Goal: Information Seeking & Learning: Learn about a topic

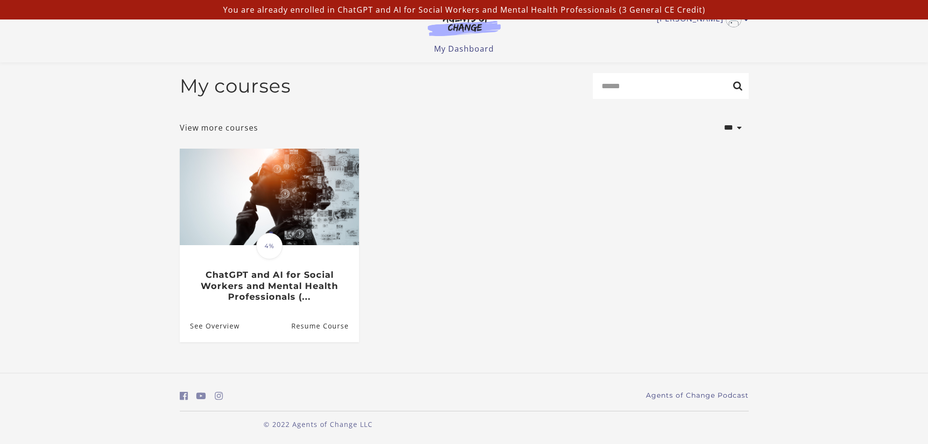
scroll to position [5, 0]
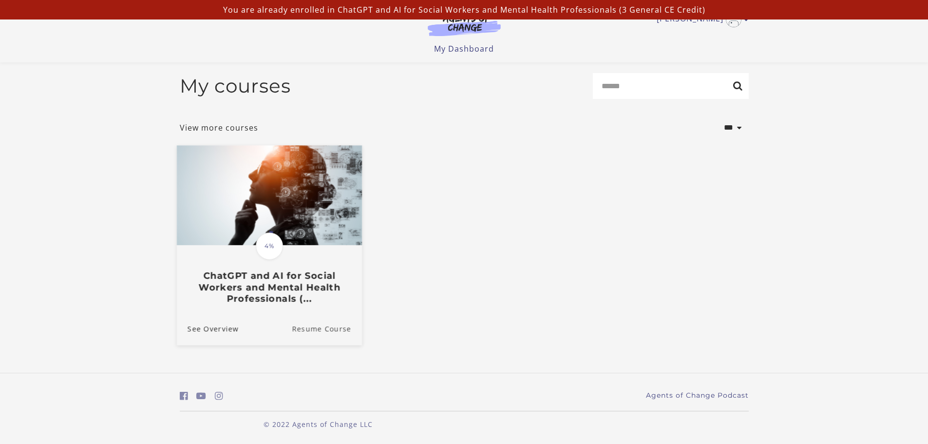
click at [315, 331] on link "Resume Course" at bounding box center [327, 328] width 70 height 33
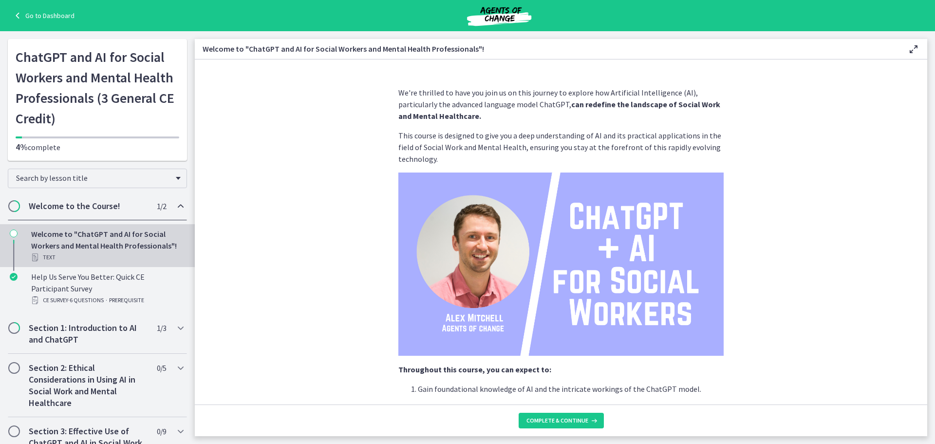
drag, startPoint x: 928, startPoint y: 148, endPoint x: 928, endPoint y: 154, distance: 6.3
click at [928, 154] on main "Welcome to "ChatGPT and AI for Social Workers and Mental Health Professionals"!…" at bounding box center [565, 237] width 740 height 412
click at [931, 156] on main "Welcome to "ChatGPT and AI for Social Workers and Mental Health Professionals"!…" at bounding box center [565, 237] width 740 height 412
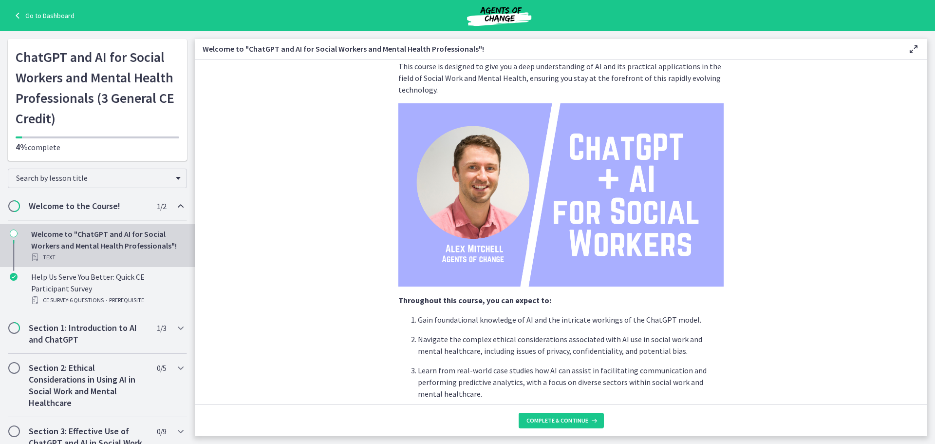
scroll to position [48, 0]
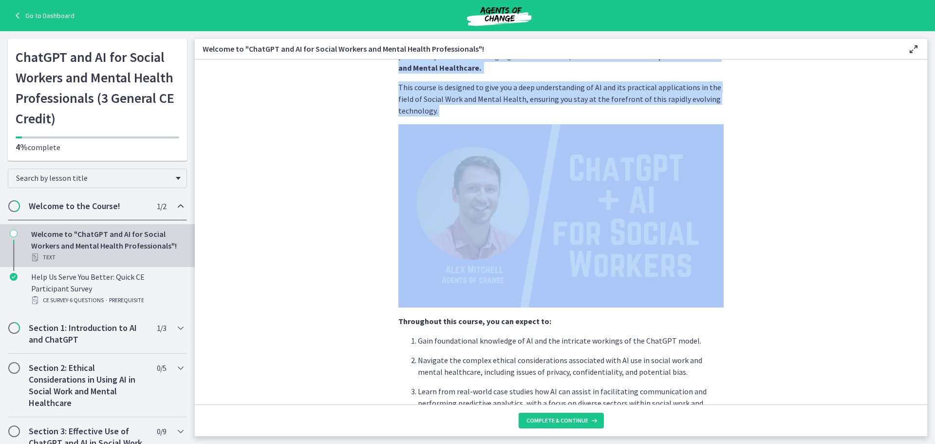
drag, startPoint x: 931, startPoint y: 150, endPoint x: 926, endPoint y: 161, distance: 12.2
click at [926, 161] on main "Welcome to "ChatGPT and AI for Social Workers and Mental Health Professionals"!…" at bounding box center [565, 237] width 740 height 412
click at [852, 242] on section "We're thrilled to have you join us on this journey to explore how Artificial In…" at bounding box center [561, 231] width 732 height 345
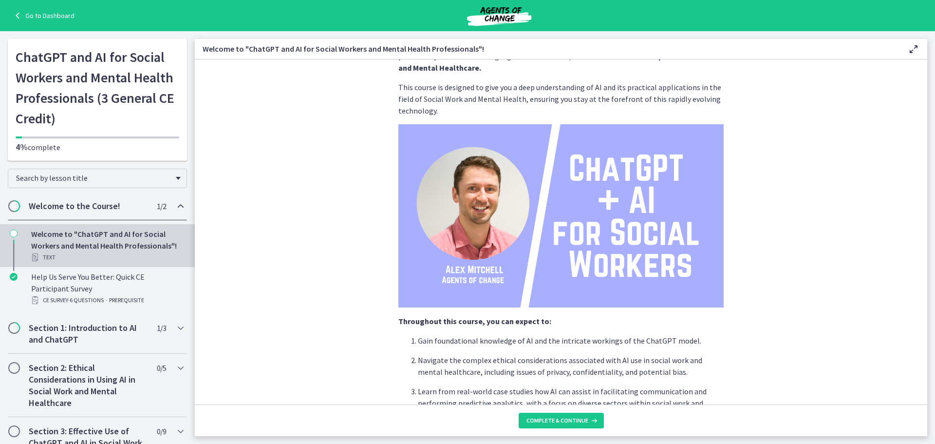
scroll to position [407, 0]
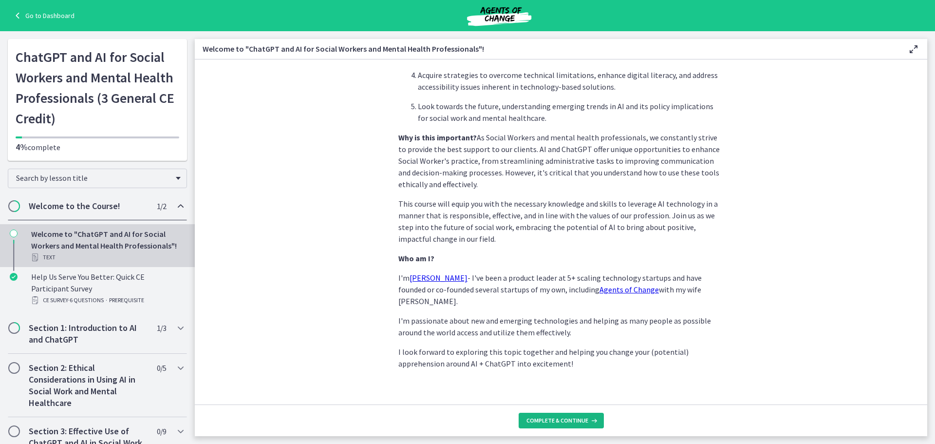
click at [564, 419] on span "Complete & continue" at bounding box center [557, 420] width 62 height 8
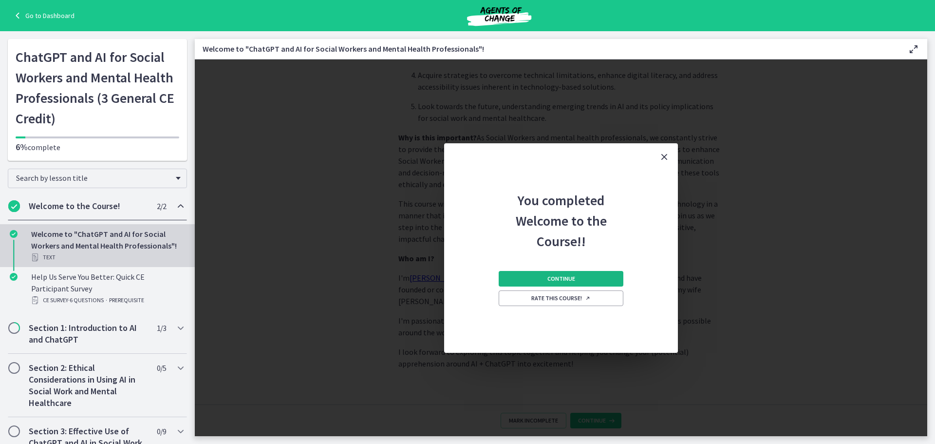
click at [558, 277] on span "Continue" at bounding box center [561, 279] width 28 height 8
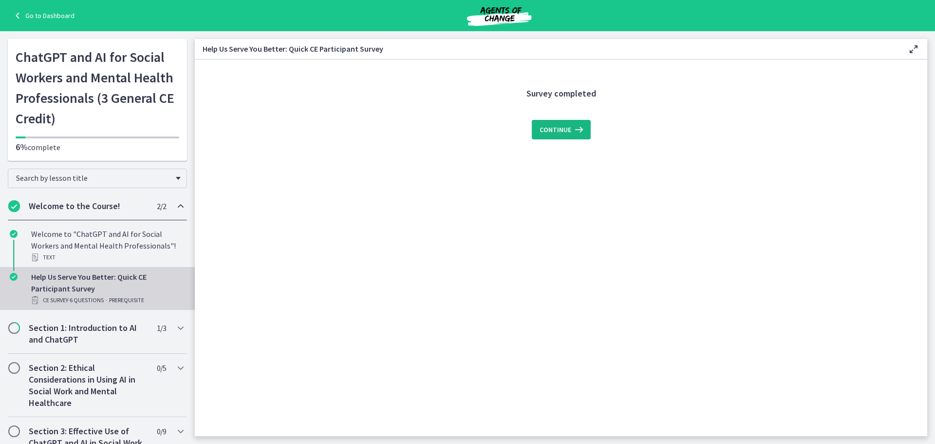
click at [550, 127] on span "Continue" at bounding box center [556, 130] width 32 height 12
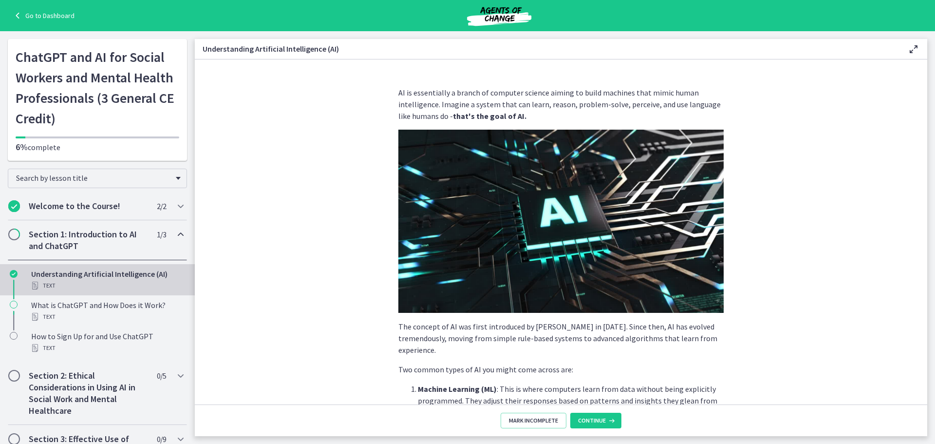
drag, startPoint x: 931, startPoint y: 119, endPoint x: 931, endPoint y: 130, distance: 11.2
click at [932, 131] on main "Understanding Artificial Intelligence (AI) Enable fullscreen AI is essentially …" at bounding box center [565, 237] width 740 height 412
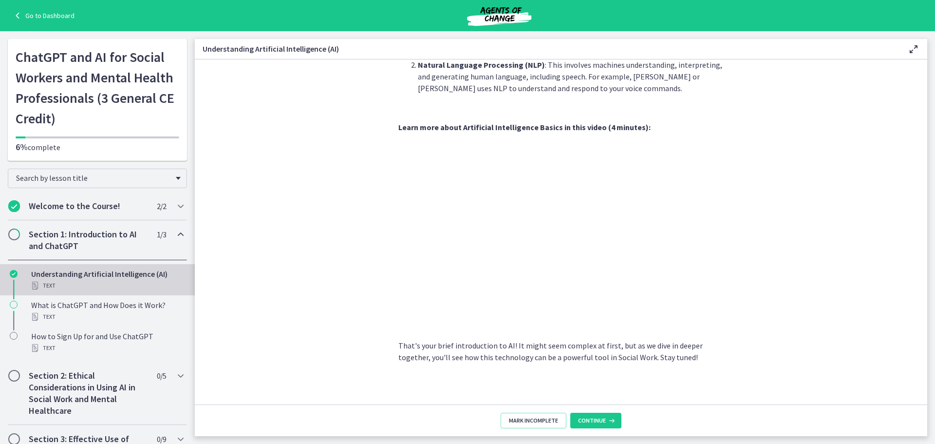
scroll to position [371, 0]
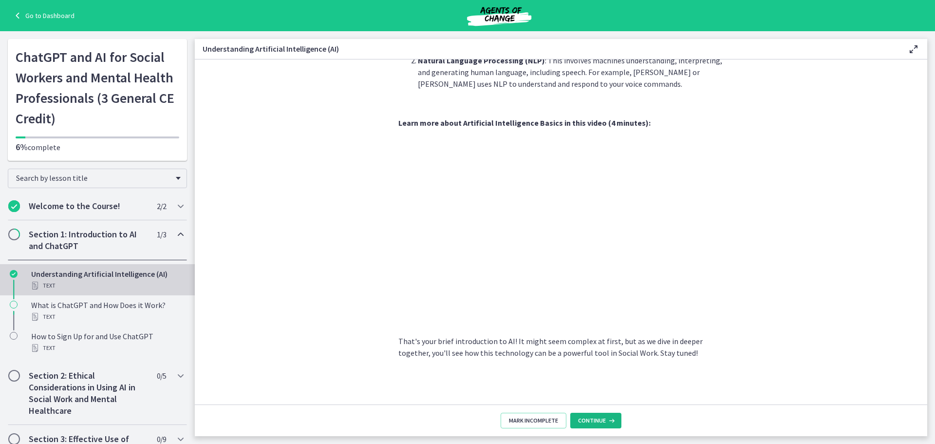
click at [600, 421] on span "Continue" at bounding box center [592, 420] width 28 height 8
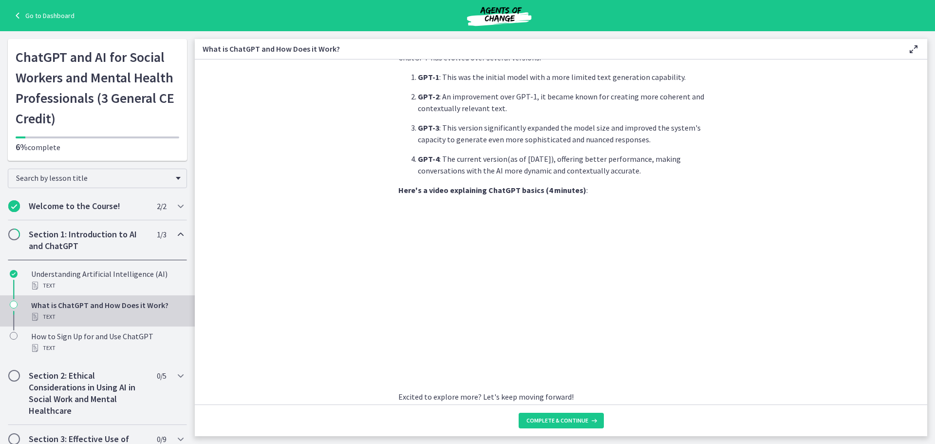
scroll to position [407, 0]
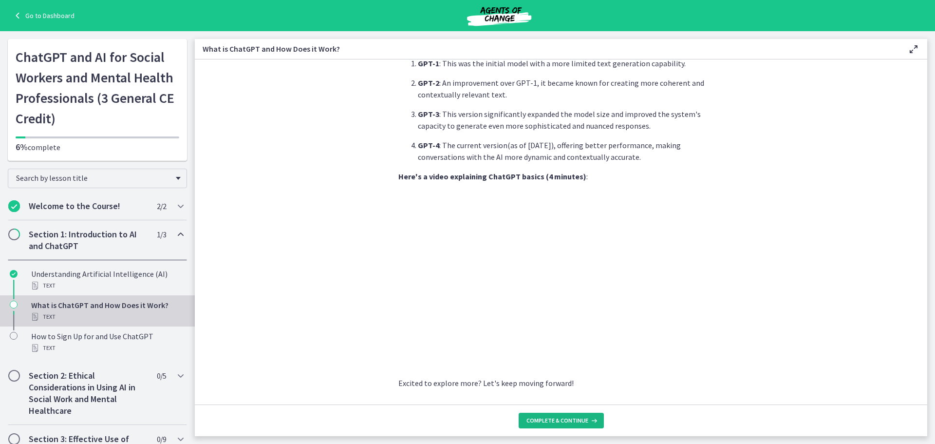
click at [575, 424] on span "Complete & continue" at bounding box center [557, 420] width 62 height 8
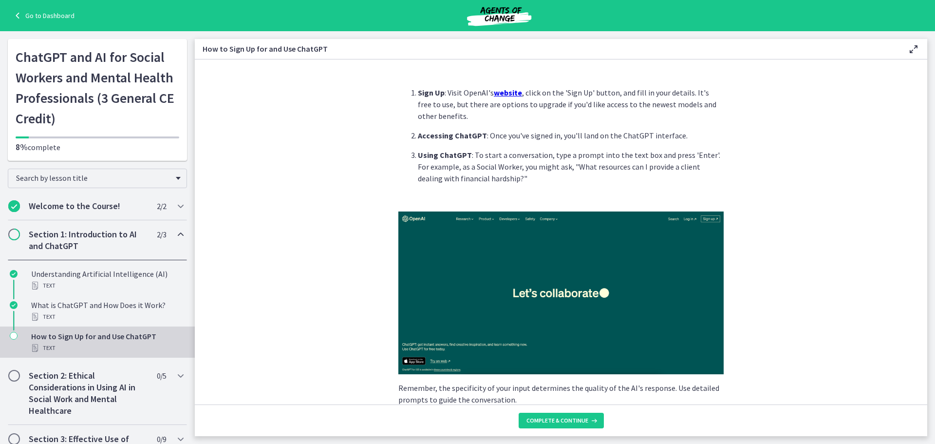
click at [552, 290] on img at bounding box center [560, 292] width 325 height 163
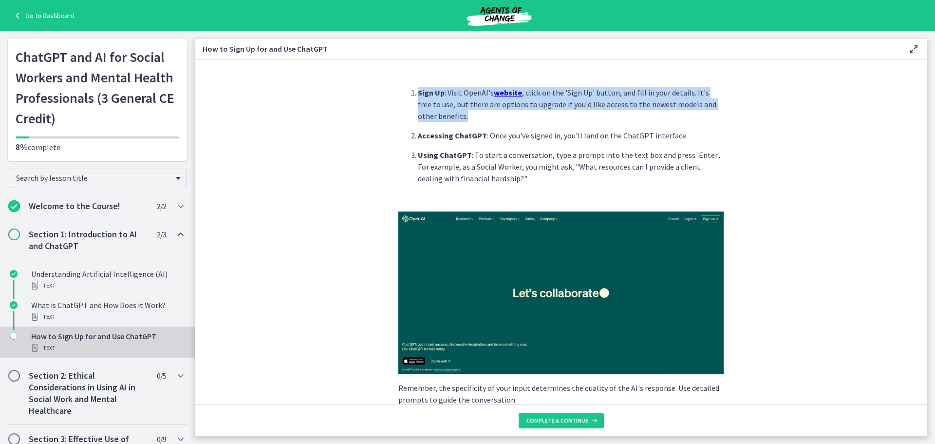
drag, startPoint x: 927, startPoint y: 122, endPoint x: 923, endPoint y: 135, distance: 13.2
click at [923, 135] on main "How to Sign Up for and Use ChatGPT Enable fullscreen Sign Up : Visit OpenAI's w…" at bounding box center [565, 237] width 740 height 412
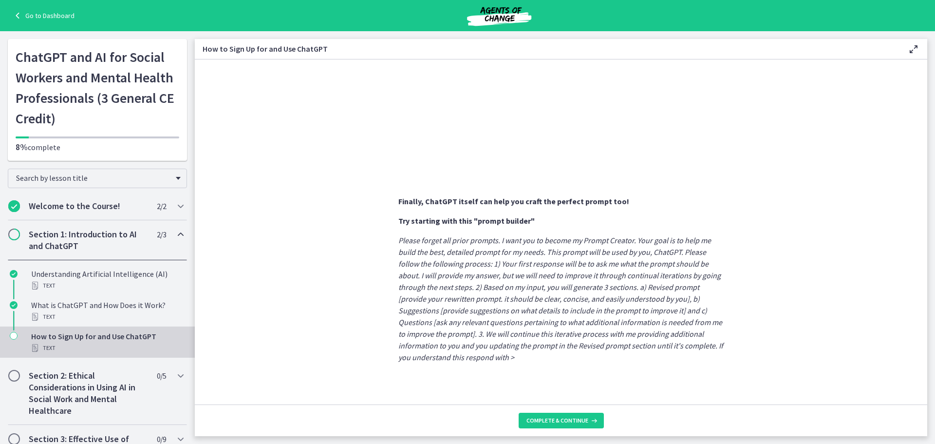
scroll to position [471, 0]
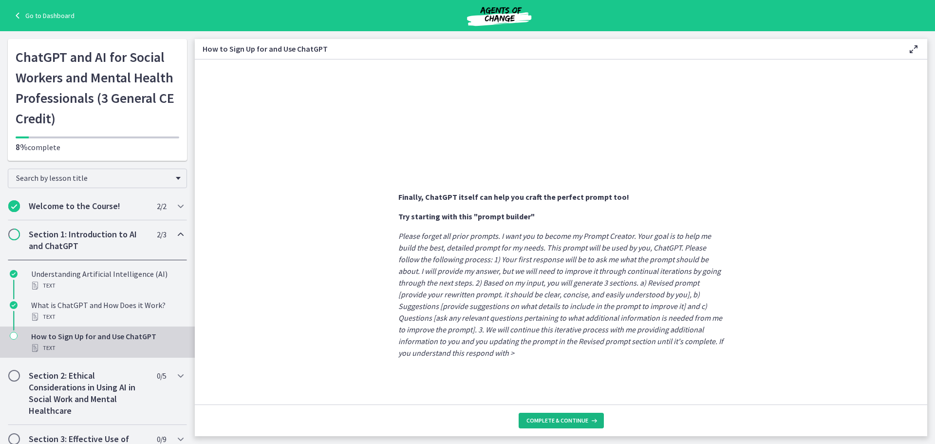
click at [568, 418] on span "Complete & continue" at bounding box center [557, 420] width 62 height 8
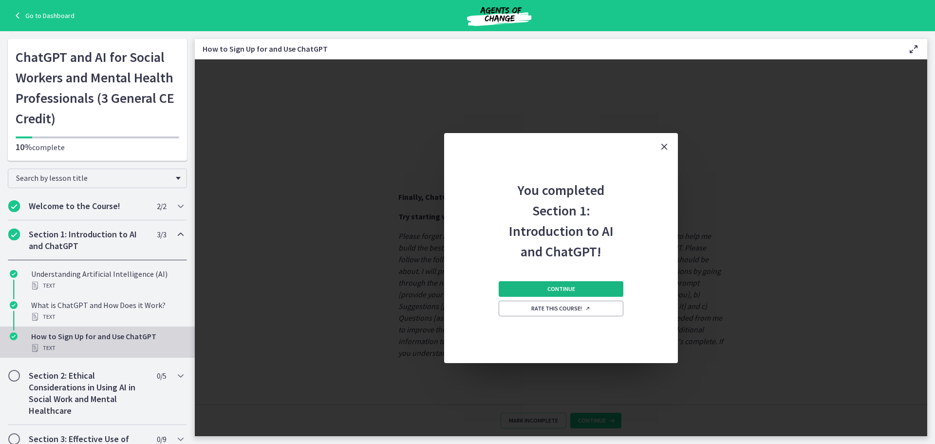
click at [575, 284] on button "Continue" at bounding box center [561, 289] width 125 height 16
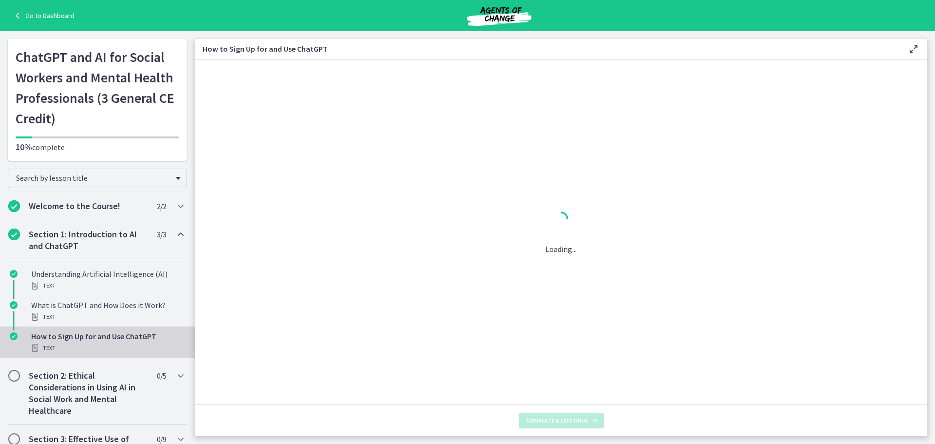
scroll to position [0, 0]
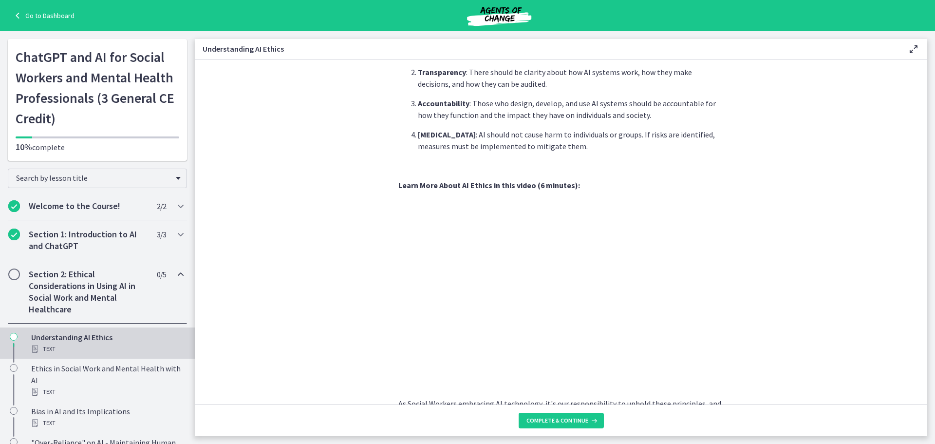
scroll to position [433, 0]
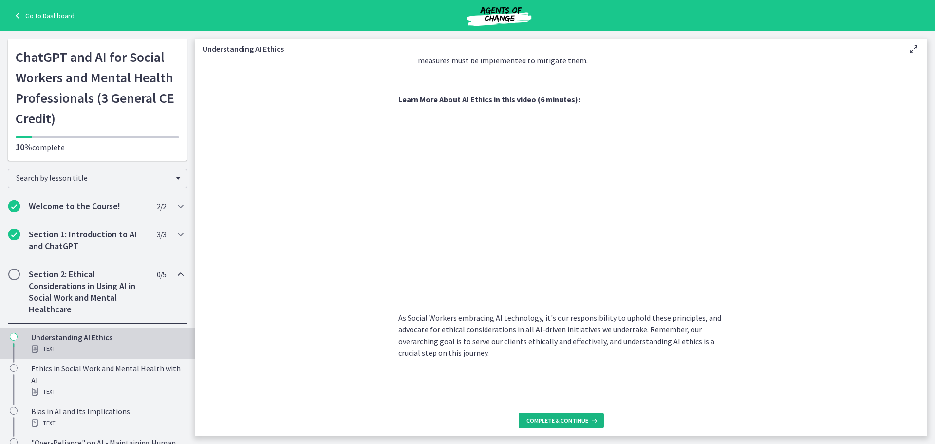
click at [572, 422] on span "Complete & continue" at bounding box center [557, 420] width 62 height 8
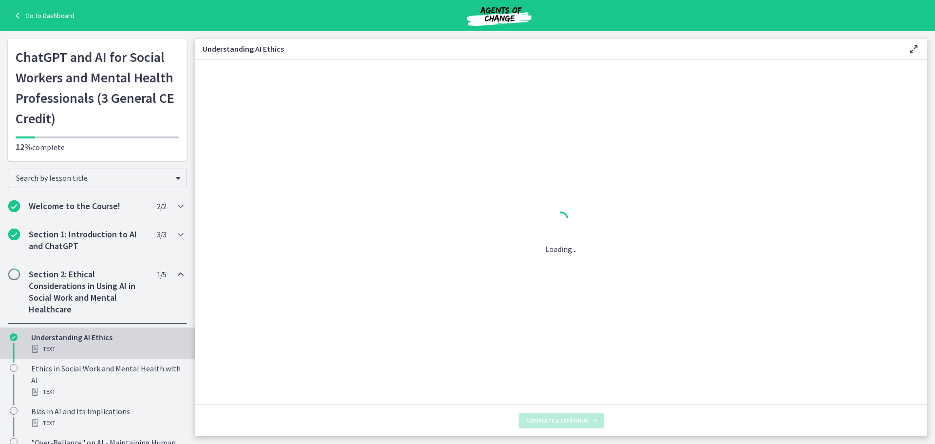
scroll to position [0, 0]
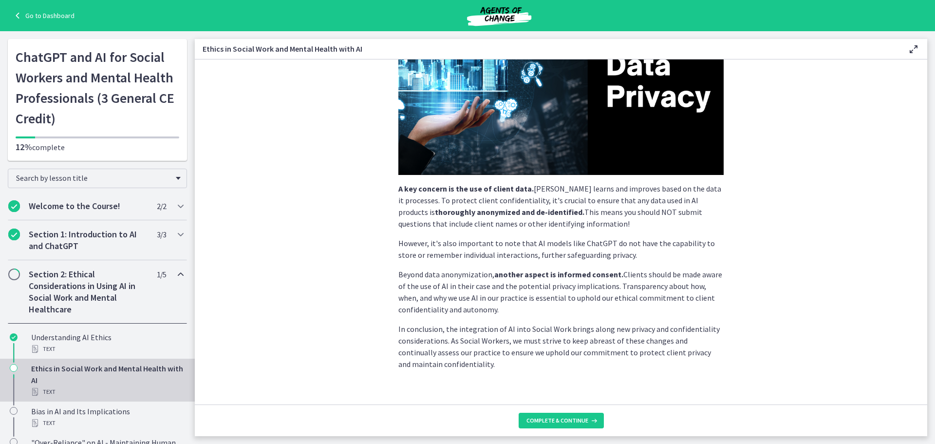
scroll to position [193, 0]
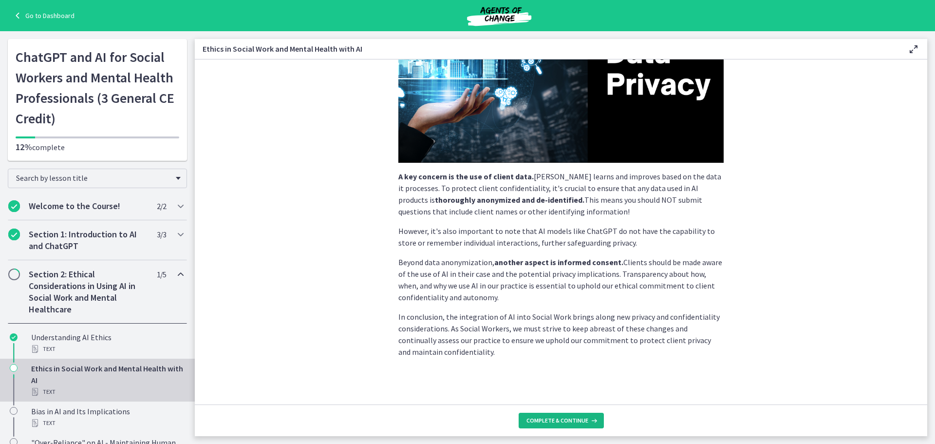
click at [564, 421] on span "Complete & continue" at bounding box center [557, 420] width 62 height 8
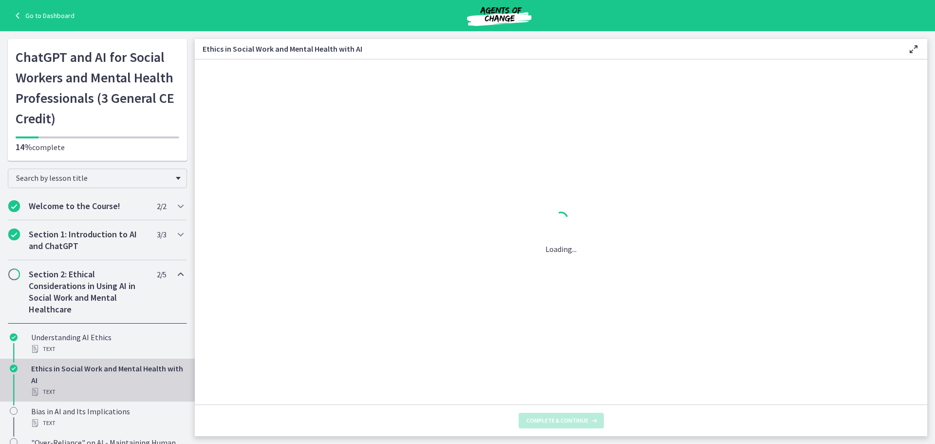
scroll to position [0, 0]
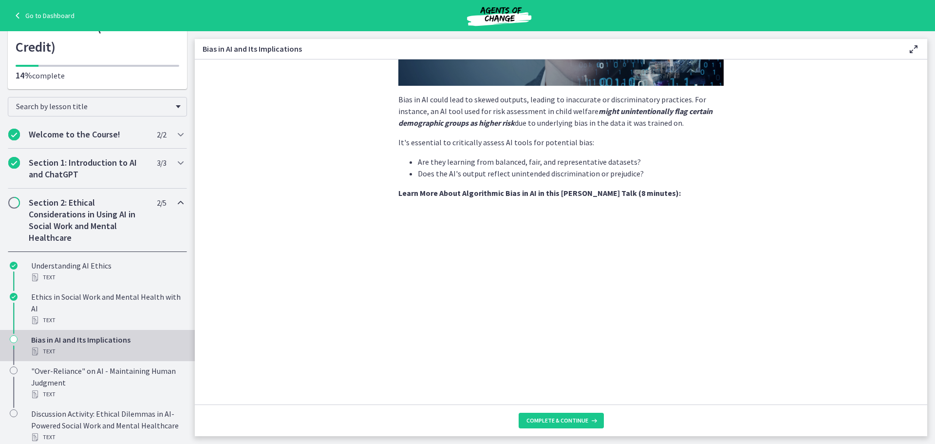
scroll to position [64, 0]
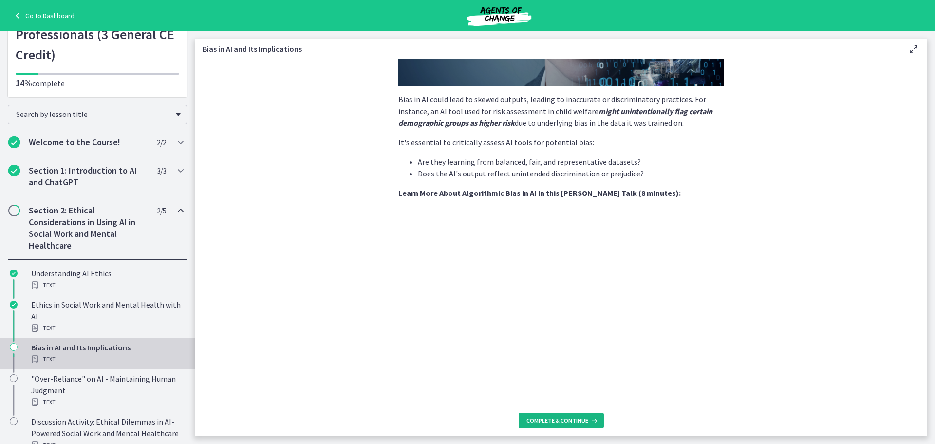
click at [555, 426] on button "Complete & continue" at bounding box center [561, 420] width 85 height 16
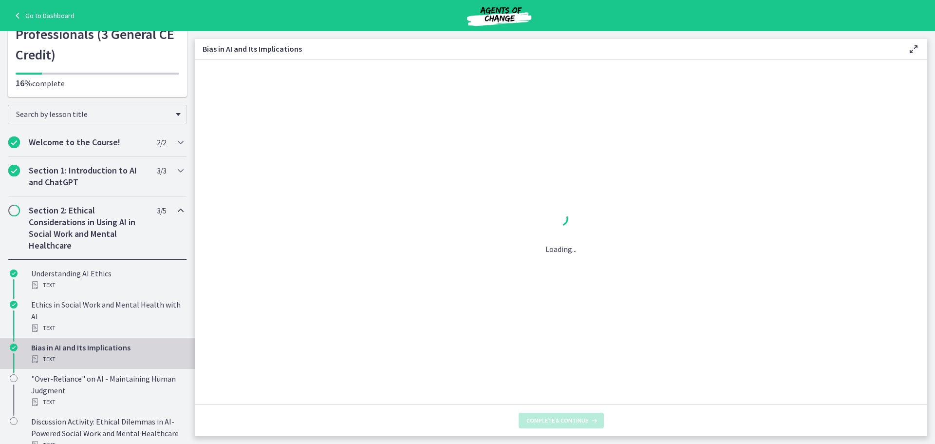
scroll to position [0, 0]
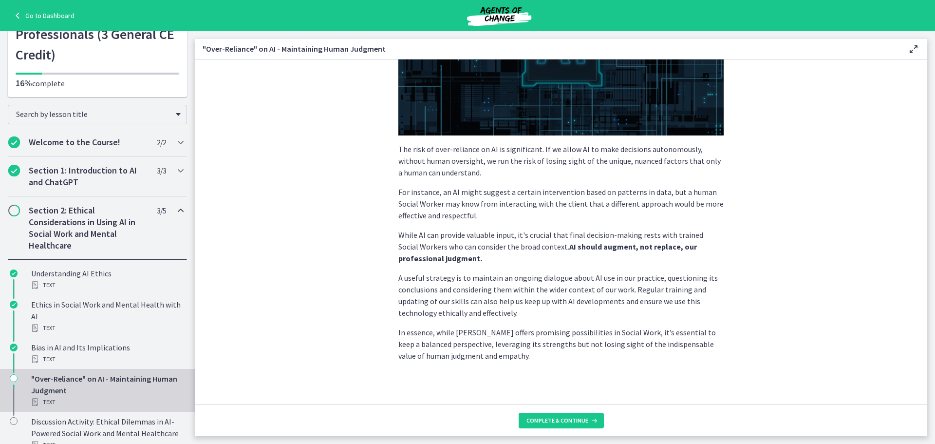
scroll to position [187, 0]
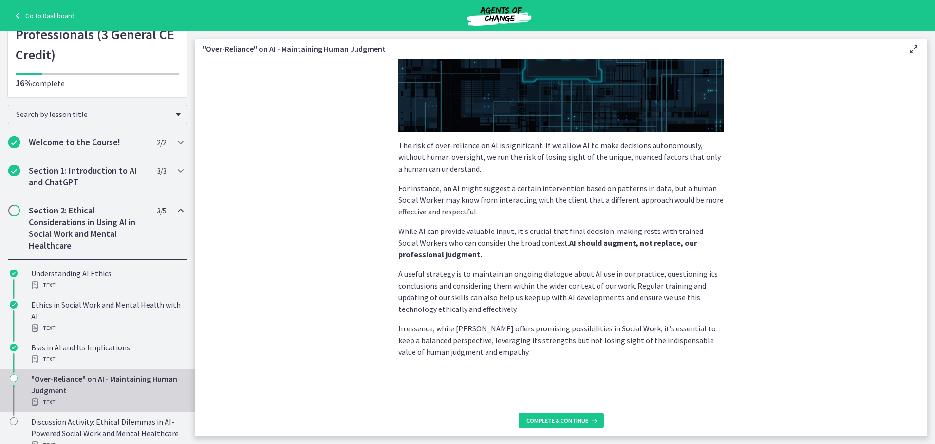
click at [555, 429] on footer "Complete & continue" at bounding box center [561, 420] width 732 height 32
click at [565, 422] on span "Complete & continue" at bounding box center [557, 420] width 62 height 8
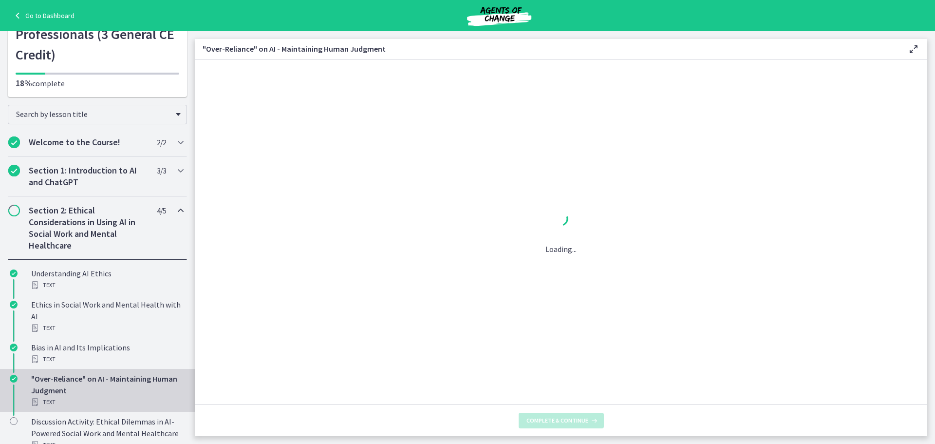
scroll to position [0, 0]
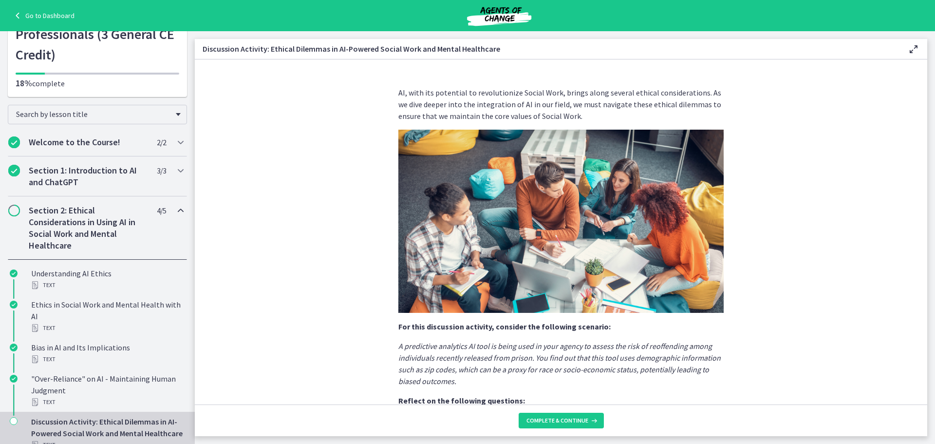
drag, startPoint x: 927, startPoint y: 182, endPoint x: 931, endPoint y: 192, distance: 10.5
click at [931, 192] on main "Discussion Activity: Ethical Dilemmas in AI-Powered Social Work and Mental Heal…" at bounding box center [565, 237] width 740 height 412
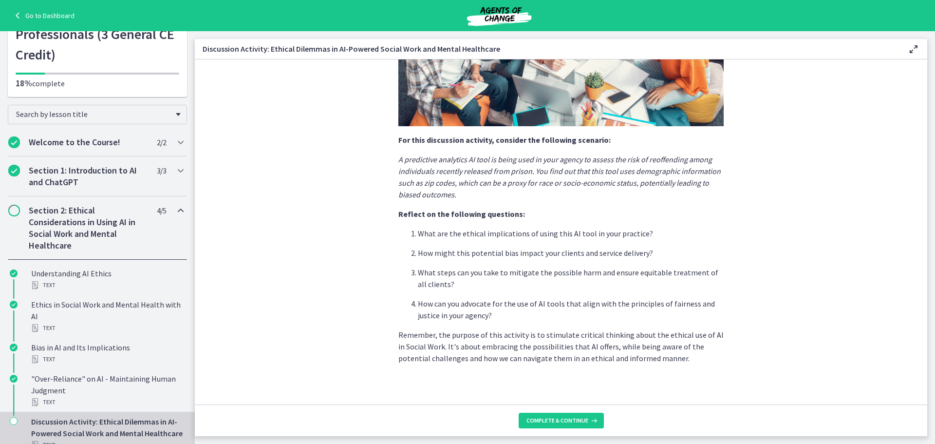
scroll to position [193, 0]
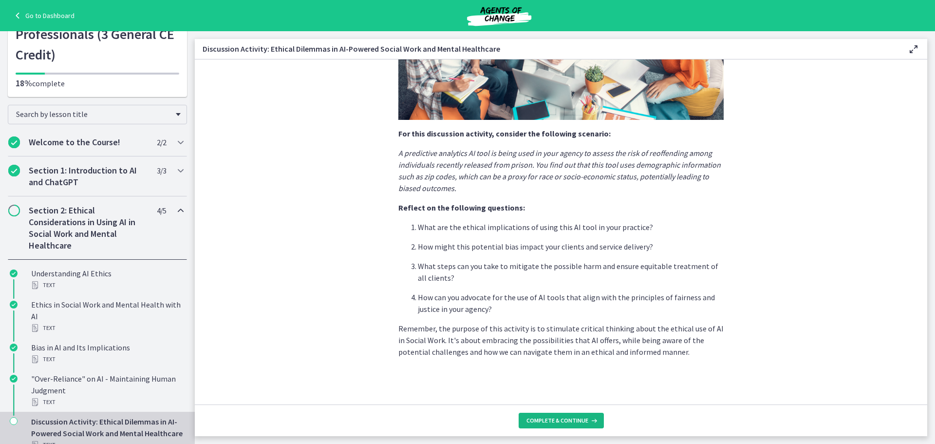
click at [556, 419] on span "Complete & continue" at bounding box center [557, 420] width 62 height 8
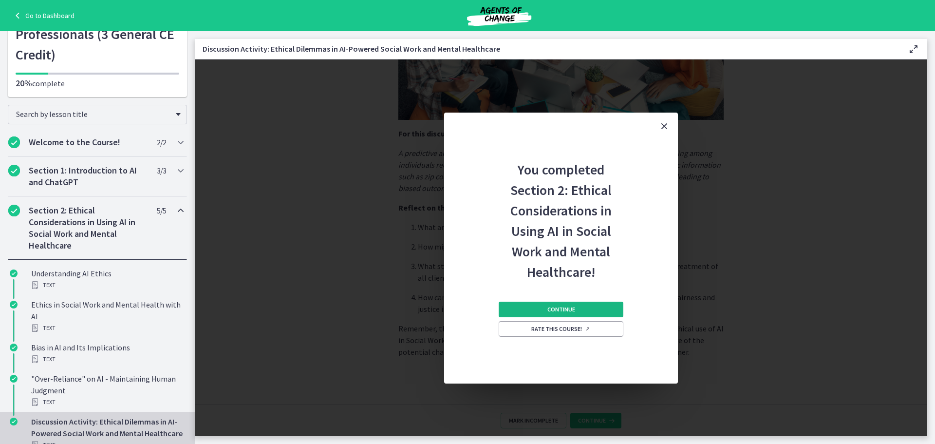
click at [590, 310] on button "Continue" at bounding box center [561, 309] width 125 height 16
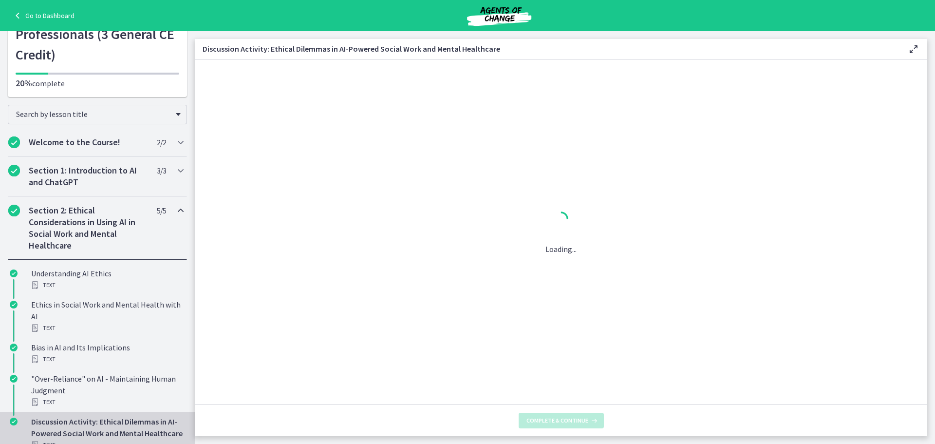
scroll to position [0, 0]
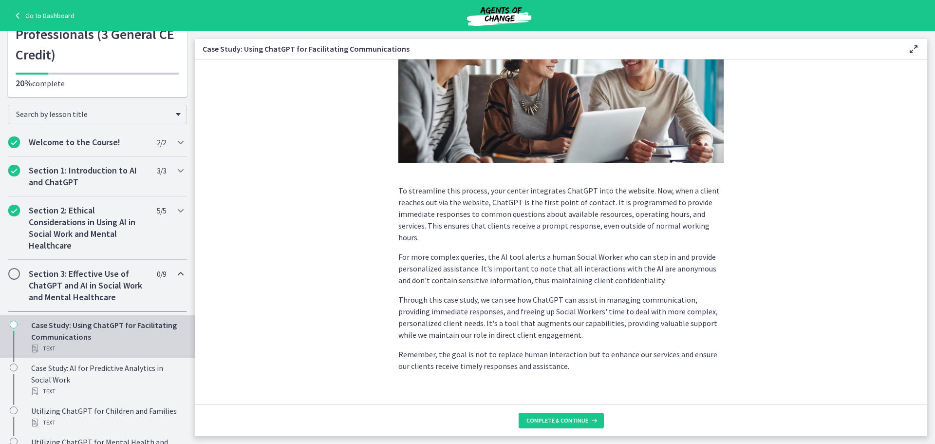
scroll to position [195, 0]
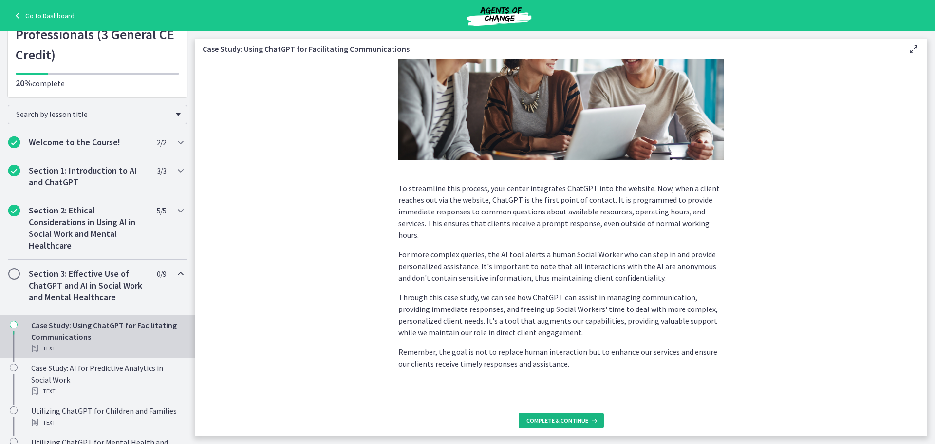
click at [564, 421] on span "Complete & continue" at bounding box center [557, 420] width 62 height 8
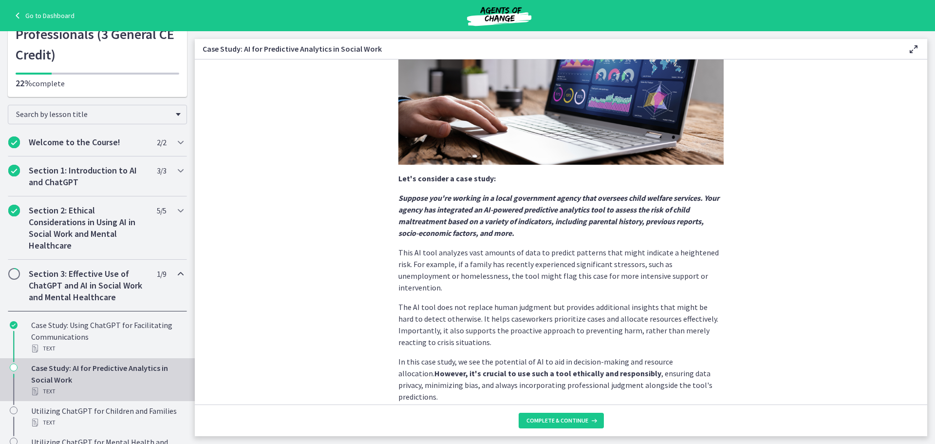
scroll to position [169, 0]
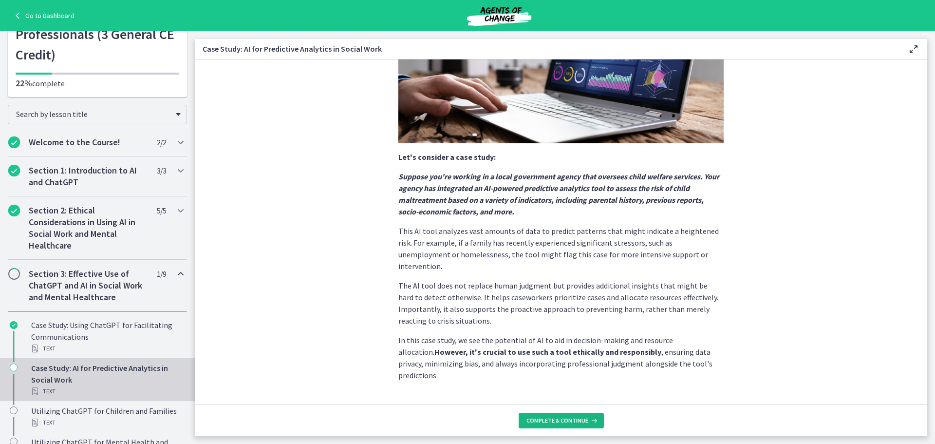
click at [554, 420] on span "Complete & continue" at bounding box center [557, 420] width 62 height 8
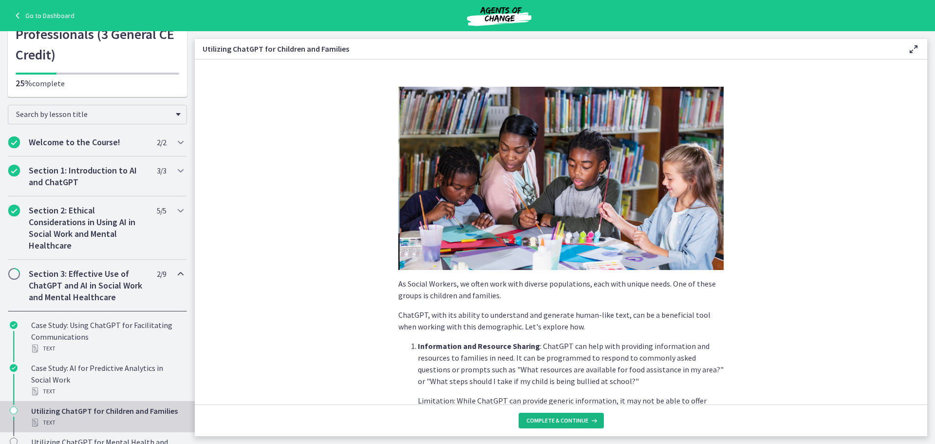
click at [526, 414] on button "Complete & continue" at bounding box center [561, 420] width 85 height 16
